Goal: Task Accomplishment & Management: Manage account settings

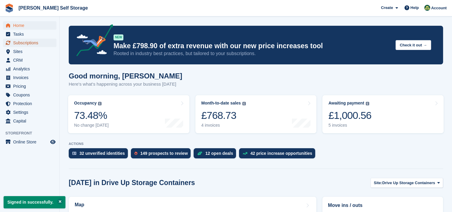
click at [27, 42] on span "Subscriptions" at bounding box center [31, 43] width 36 height 8
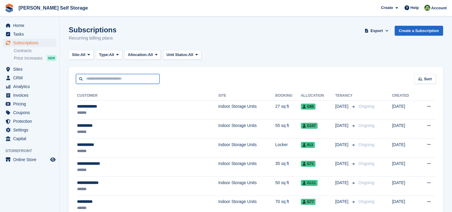
click at [125, 79] on input "text" at bounding box center [118, 79] width 84 height 10
type input "*********"
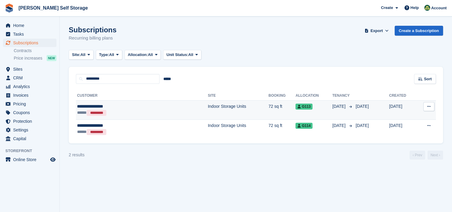
click at [208, 108] on td "Indoor Storage Units" at bounding box center [238, 109] width 61 height 19
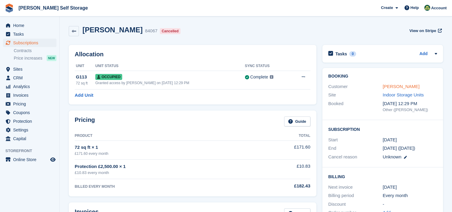
click at [408, 86] on link "[PERSON_NAME]" at bounding box center [401, 86] width 37 height 5
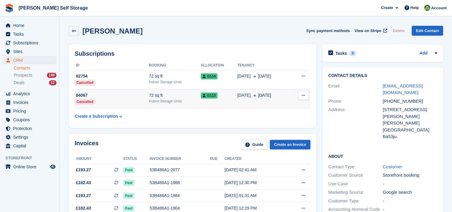
click at [303, 95] on icon at bounding box center [303, 95] width 3 height 4
click at [165, 97] on div "72 sq ft" at bounding box center [175, 95] width 52 height 6
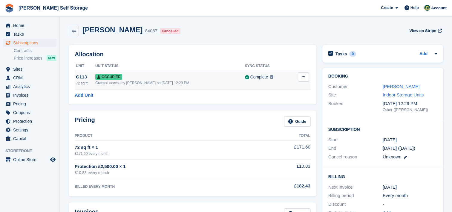
click at [173, 84] on div "Granted access by [PERSON_NAME] on [DATE] 12:29 PM" at bounding box center [169, 82] width 149 height 5
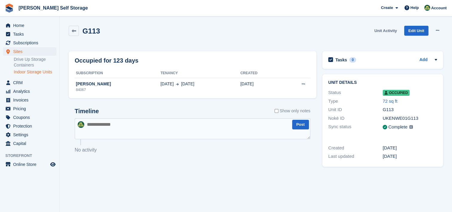
click at [383, 30] on link "Unit Activity" at bounding box center [385, 31] width 27 height 10
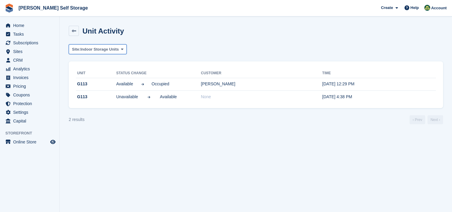
click at [98, 51] on span "Indoor Storage Units" at bounding box center [99, 49] width 39 height 6
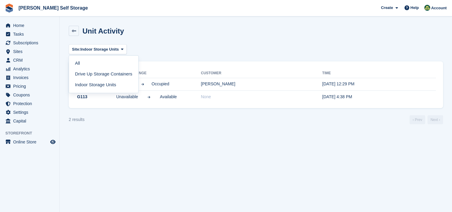
click at [189, 28] on div "Unit Activity" at bounding box center [256, 34] width 374 height 17
click at [75, 29] on icon at bounding box center [74, 31] width 4 height 4
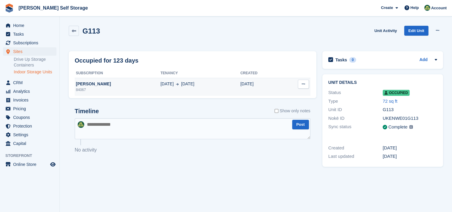
click at [96, 84] on div "[PERSON_NAME]" at bounding box center [118, 84] width 86 height 6
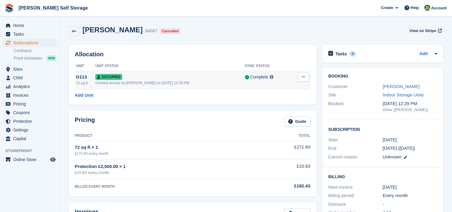
click at [305, 78] on icon at bounding box center [303, 77] width 3 height 4
click at [269, 109] on p "Deallocate" at bounding box center [280, 109] width 52 height 8
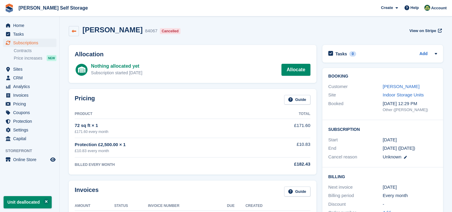
click at [76, 31] on icon at bounding box center [74, 31] width 4 height 4
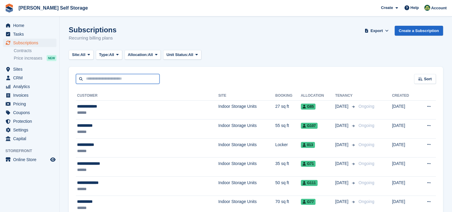
click at [101, 78] on input "text" at bounding box center [118, 79] width 84 height 10
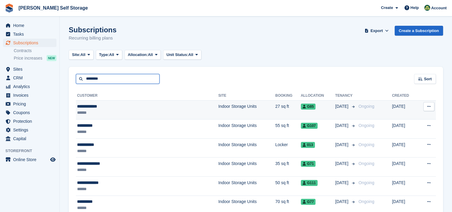
type input "*********"
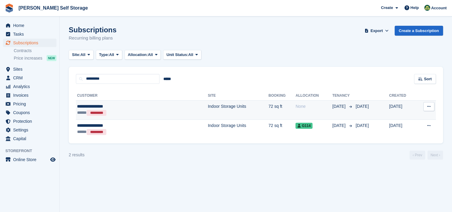
click at [129, 108] on div "**********" at bounding box center [118, 106] width 82 height 6
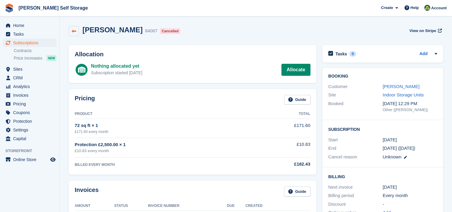
click at [72, 31] on icon at bounding box center [74, 31] width 4 height 4
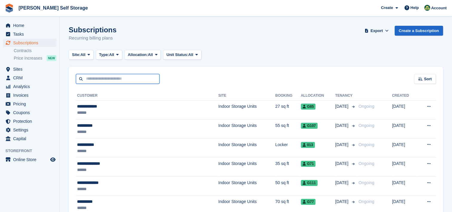
click at [112, 80] on input "text" at bounding box center [118, 79] width 84 height 10
type input "*********"
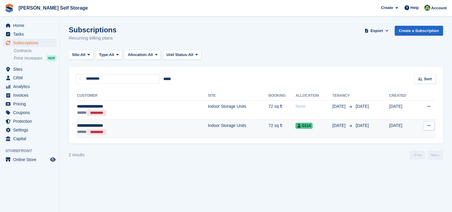
click at [127, 127] on div "**********" at bounding box center [118, 125] width 82 height 6
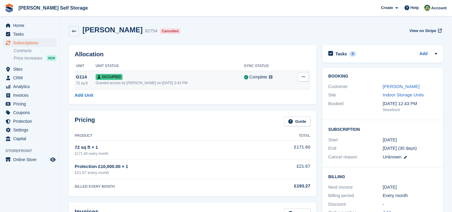
click at [304, 76] on icon at bounding box center [303, 77] width 3 height 4
click at [270, 112] on p "Deallocate" at bounding box center [280, 109] width 52 height 8
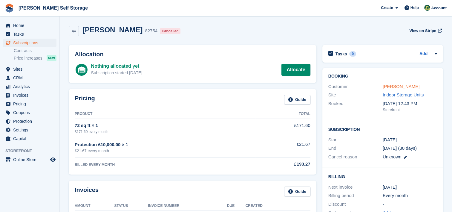
click at [409, 87] on link "[PERSON_NAME]" at bounding box center [401, 86] width 37 height 5
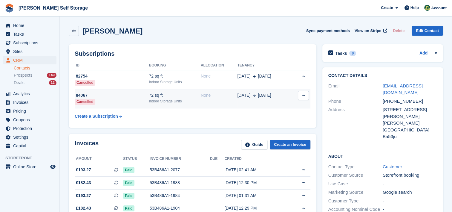
click at [206, 97] on div "None" at bounding box center [219, 95] width 37 height 6
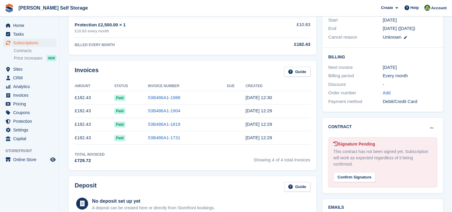
scroll to position [149, 0]
